Goal: Task Accomplishment & Management: Manage account settings

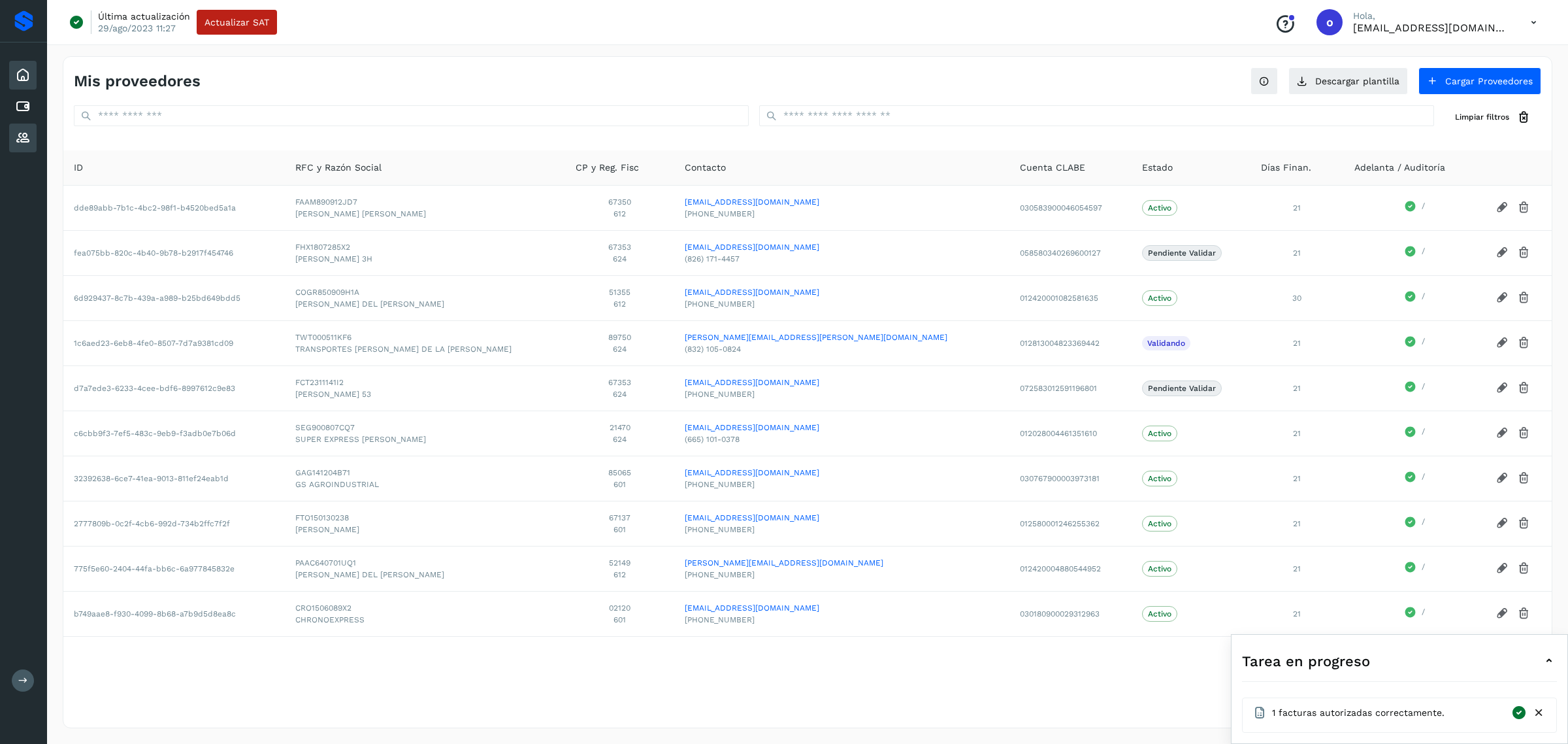
click at [18, 77] on icon at bounding box center [22, 75] width 16 height 16
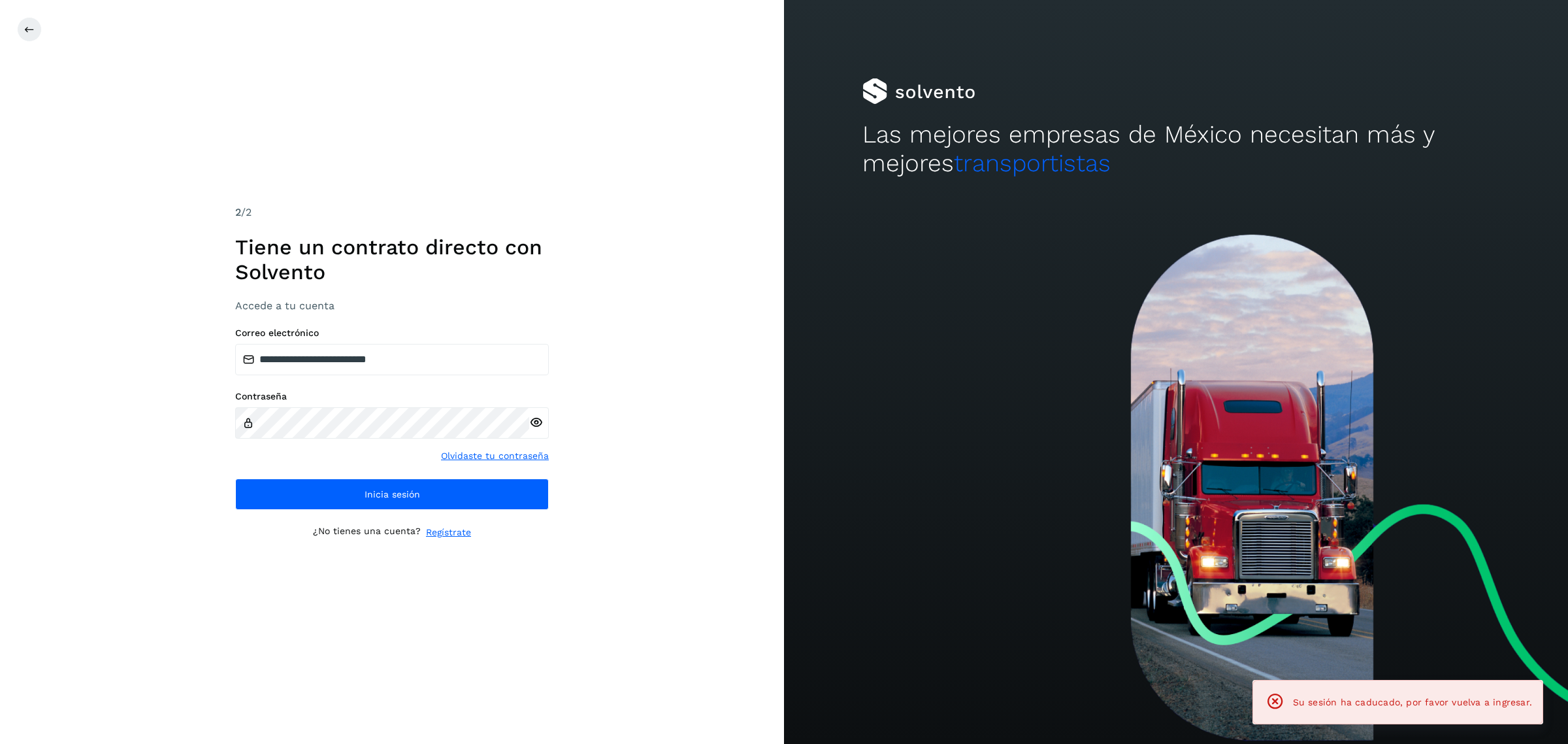
click at [18, 77] on div "**********" at bounding box center [391, 372] width 784 height 744
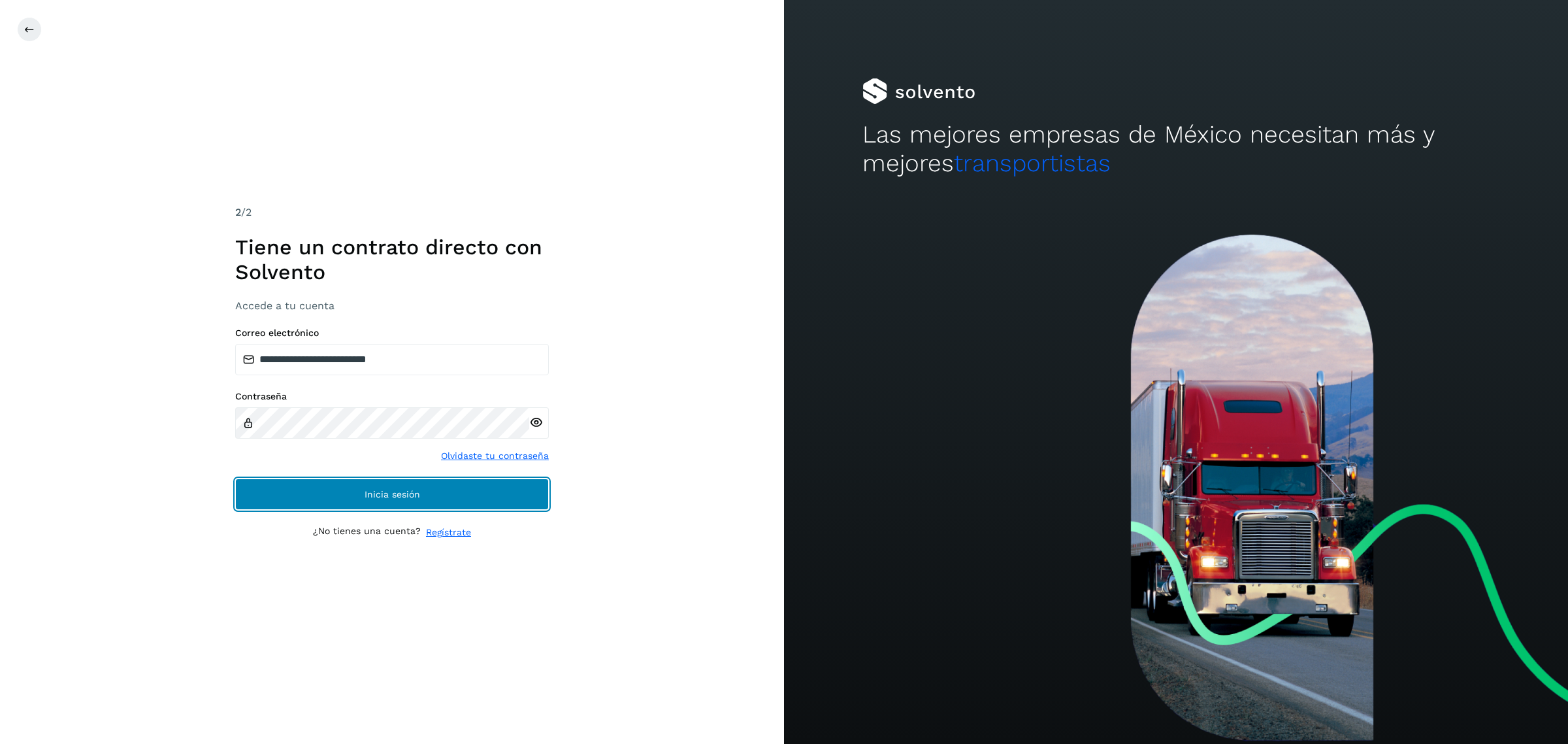
click at [445, 492] on button "Inicia sesión" at bounding box center [392, 494] width 313 height 31
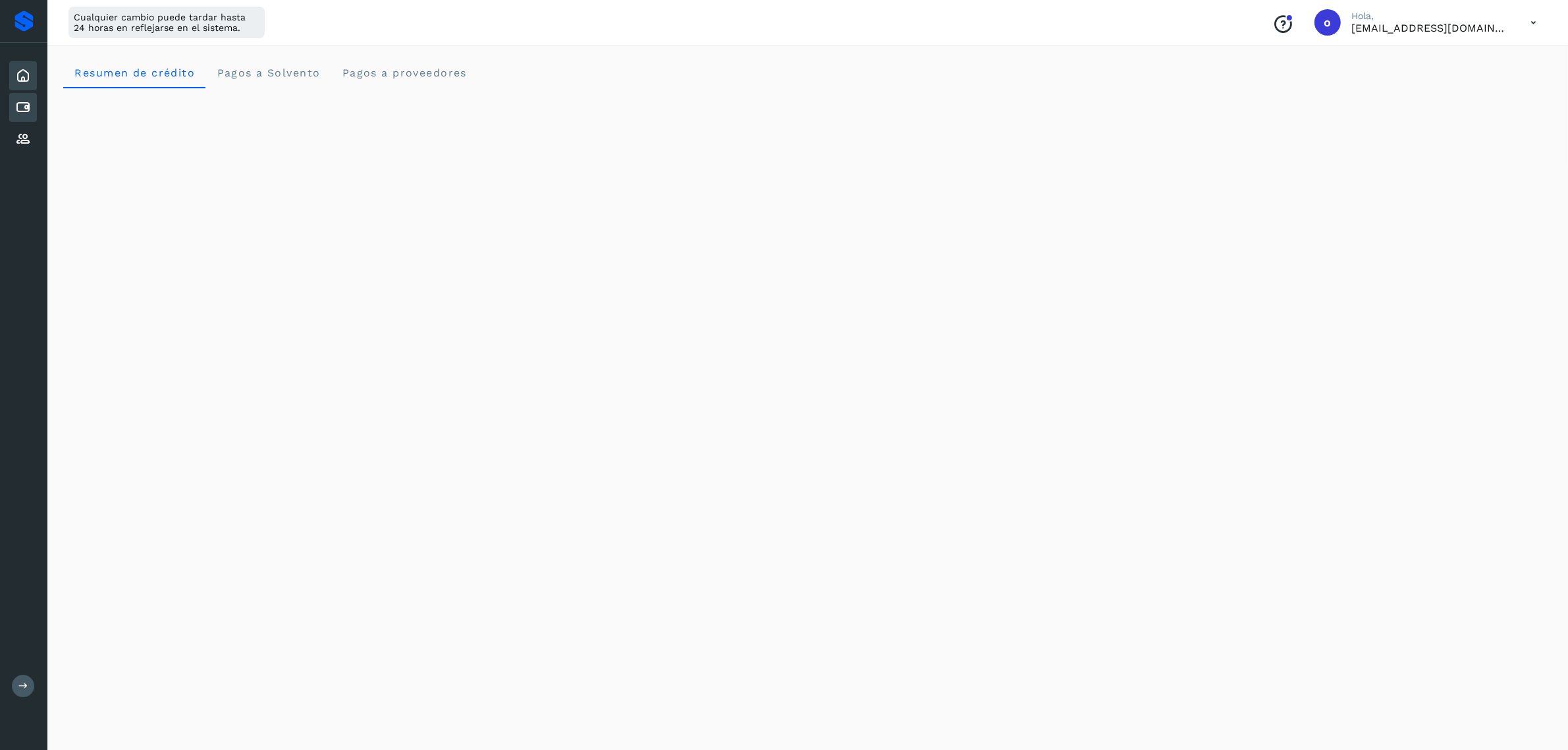
click at [21, 103] on icon at bounding box center [23, 107] width 16 height 16
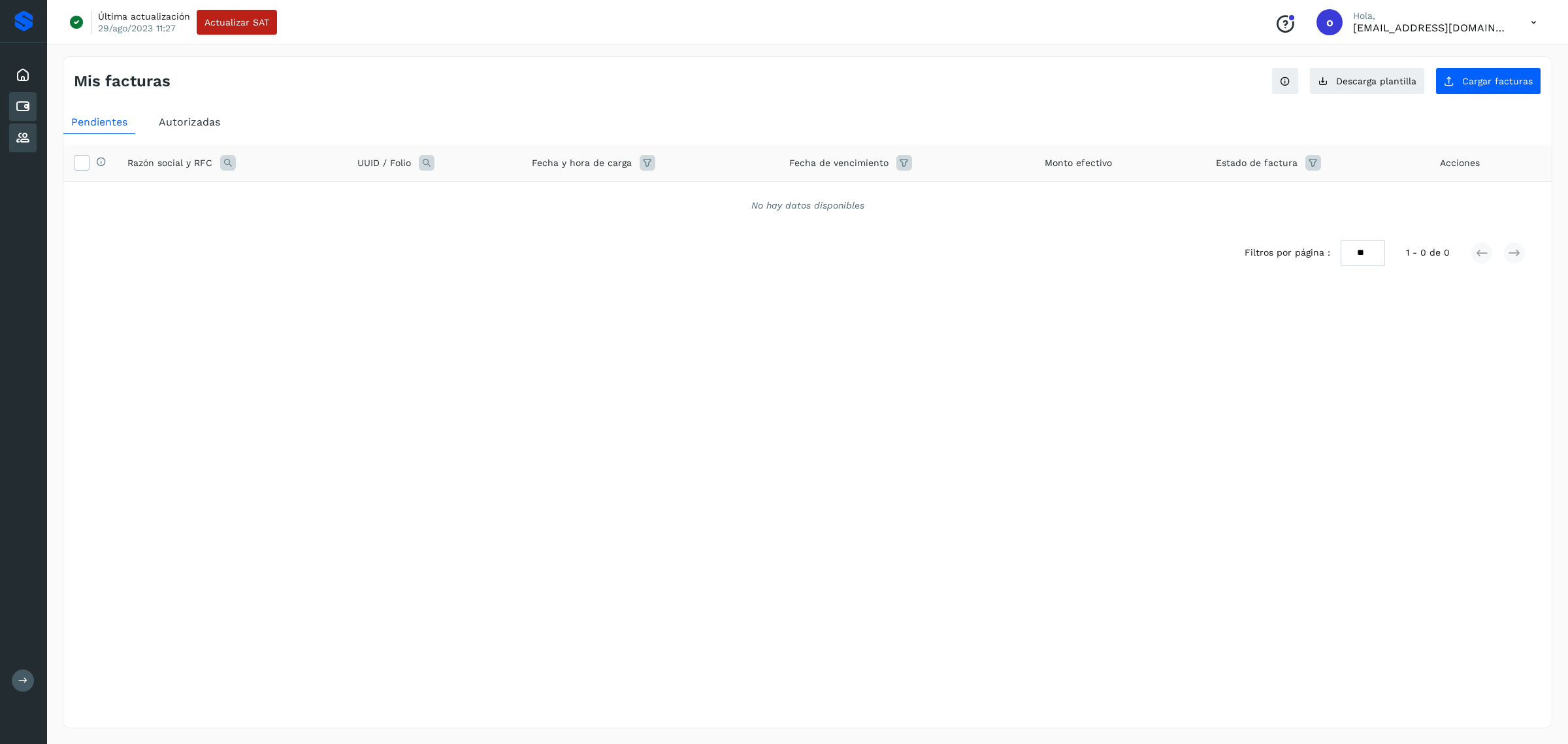
click at [21, 142] on icon at bounding box center [22, 138] width 16 height 16
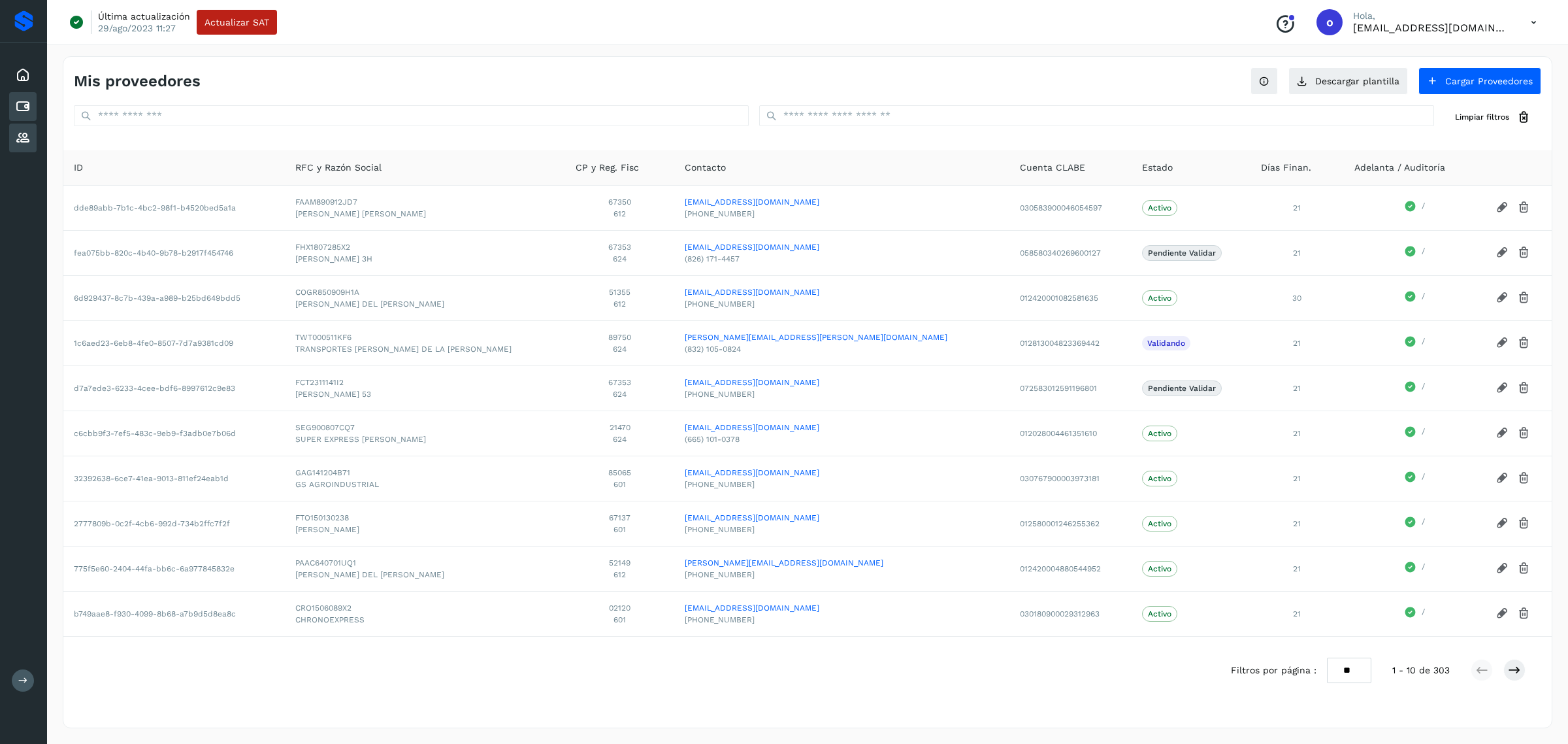
click at [20, 108] on icon at bounding box center [22, 106] width 16 height 16
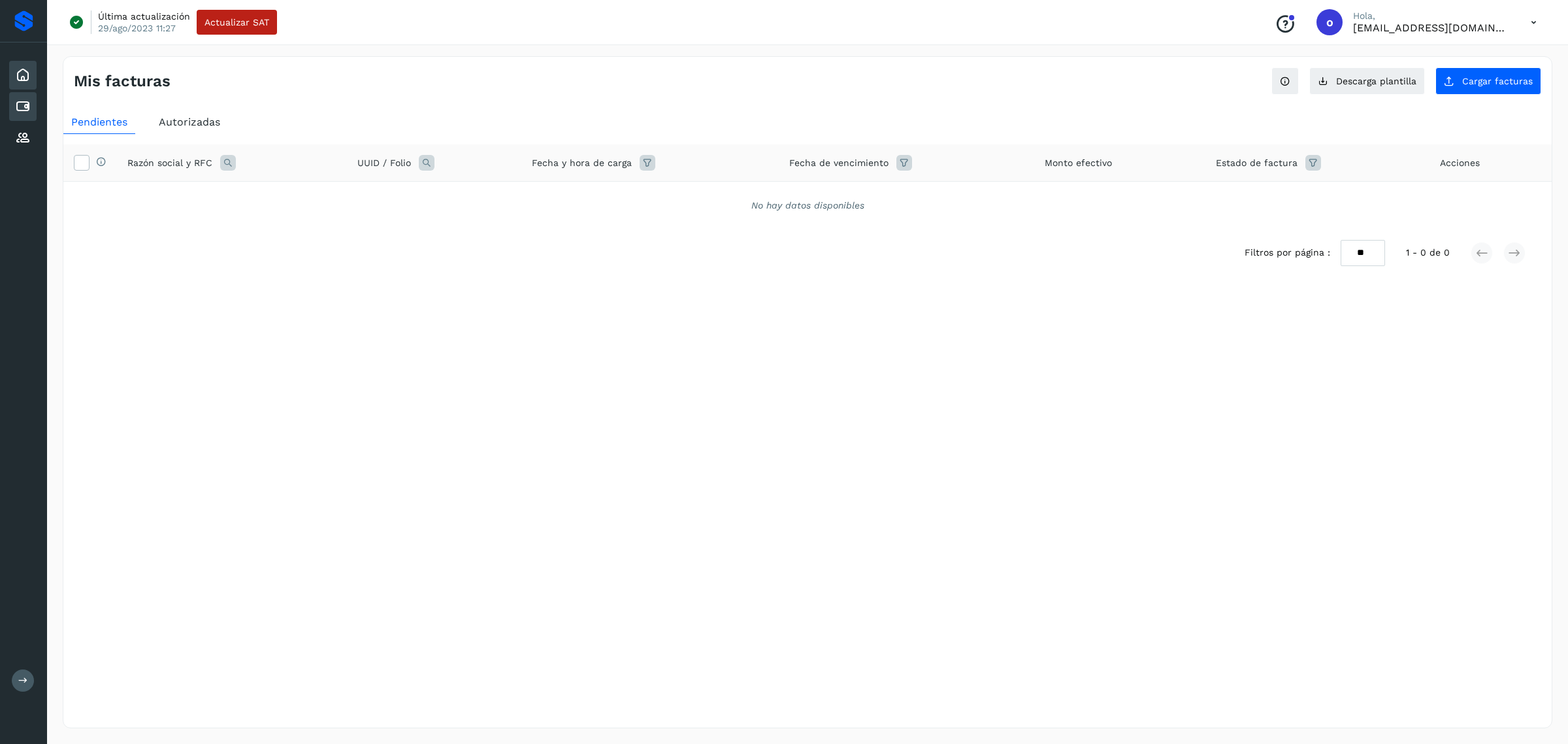
click at [22, 79] on icon at bounding box center [22, 75] width 16 height 16
